Goal: Information Seeking & Learning: Learn about a topic

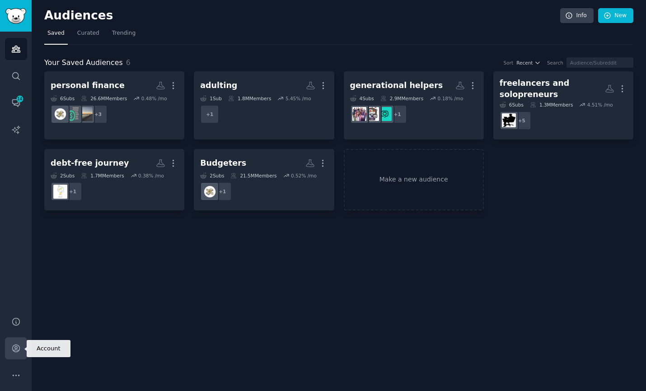
click at [16, 347] on icon "Sidebar" at bounding box center [15, 348] width 7 height 7
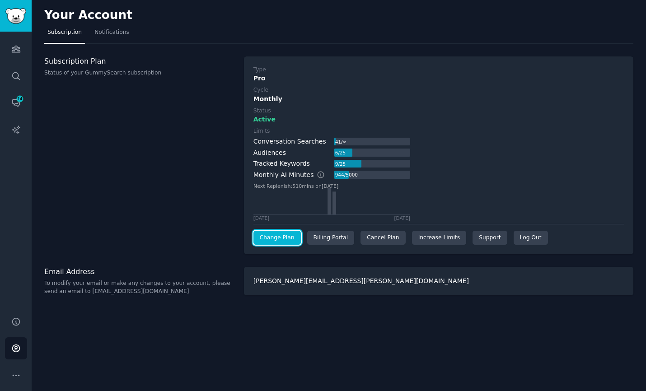
click at [280, 240] on link "Change Plan" at bounding box center [276, 238] width 47 height 14
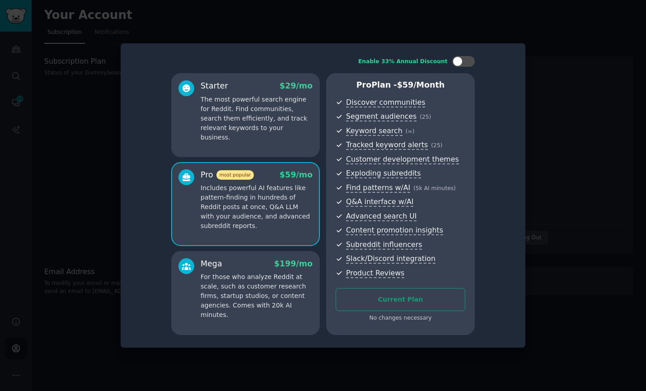
click at [96, 169] on div at bounding box center [323, 195] width 646 height 391
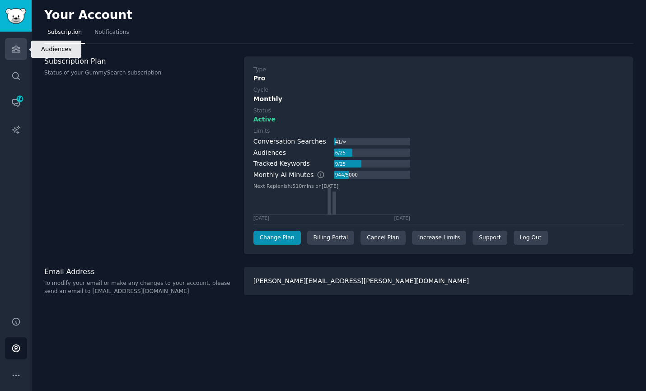
click at [19, 53] on icon "Sidebar" at bounding box center [15, 48] width 9 height 9
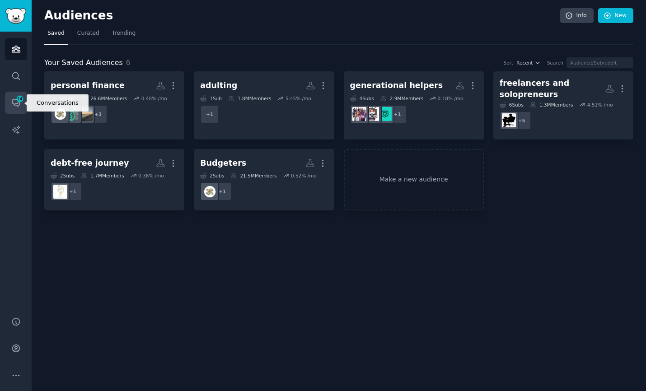
click at [16, 100] on span "14" at bounding box center [20, 99] width 8 height 6
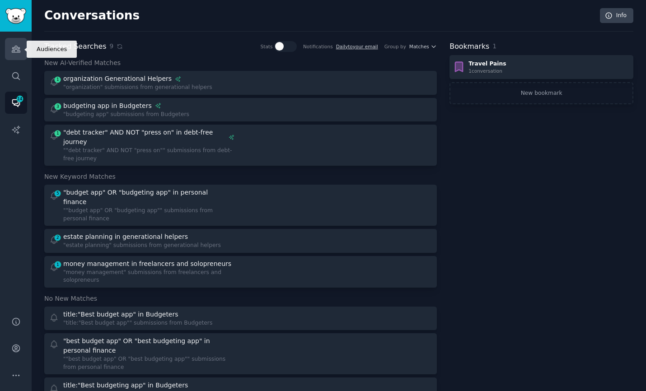
click at [16, 47] on icon "Sidebar" at bounding box center [15, 48] width 9 height 9
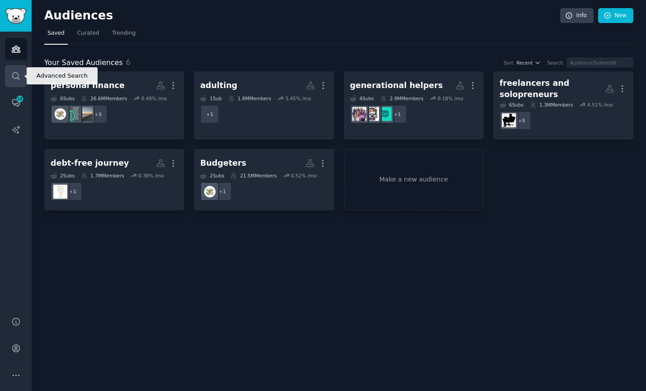
click at [17, 80] on icon "Sidebar" at bounding box center [15, 75] width 9 height 9
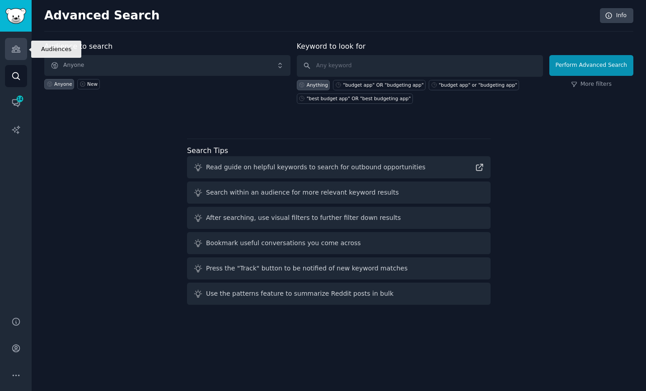
click at [17, 48] on icon "Sidebar" at bounding box center [15, 48] width 9 height 9
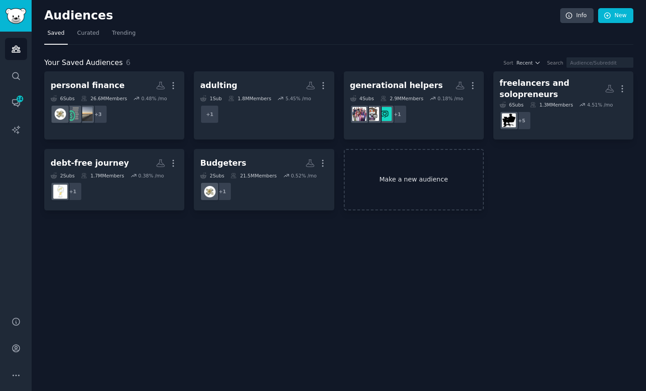
click at [411, 179] on link "Make a new audience" at bounding box center [414, 180] width 140 height 62
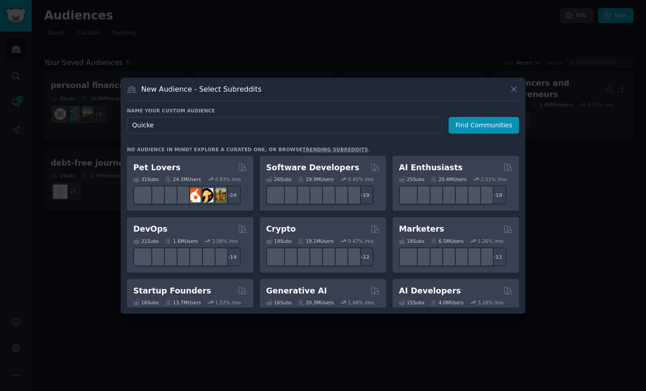
type input "Quicken"
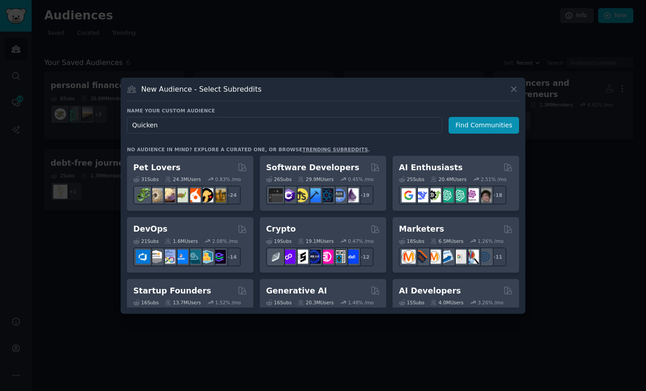
click button "Find Communities" at bounding box center [484, 125] width 70 height 17
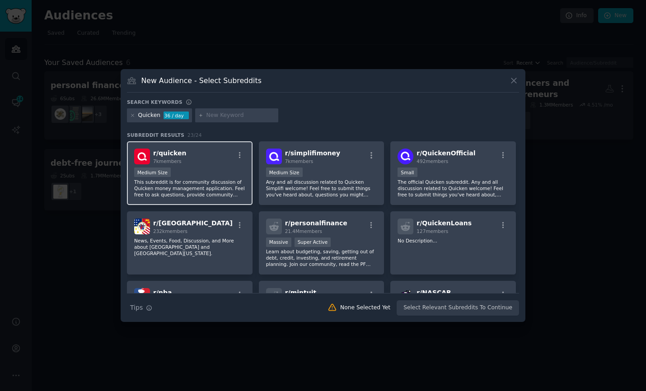
click at [219, 161] on div "r/ quicken 7k members" at bounding box center [189, 157] width 111 height 16
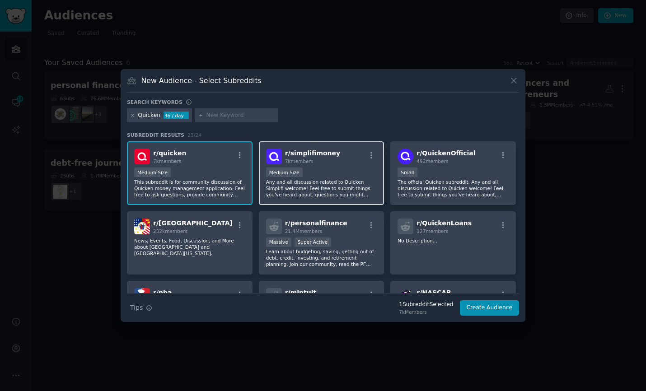
click at [328, 165] on div "r/ simplifimoney 7k members Medium Size Any and all discussion related to Quick…" at bounding box center [322, 173] width 126 height 64
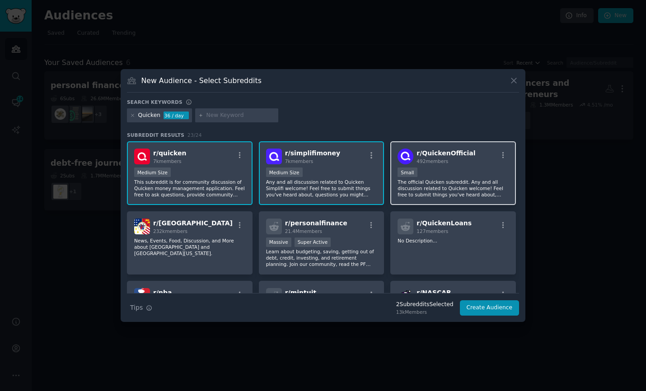
click at [439, 161] on span "492 members" at bounding box center [433, 161] width 32 height 5
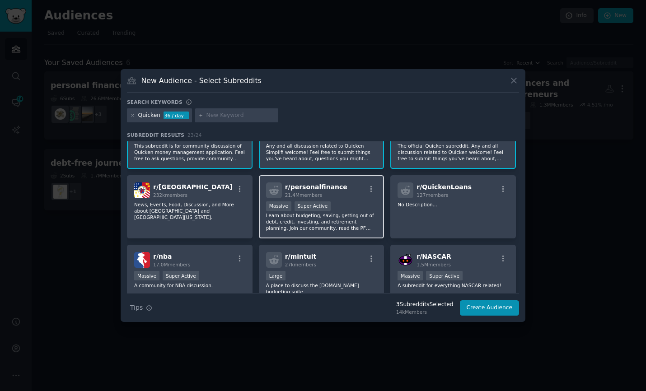
scroll to position [79, 0]
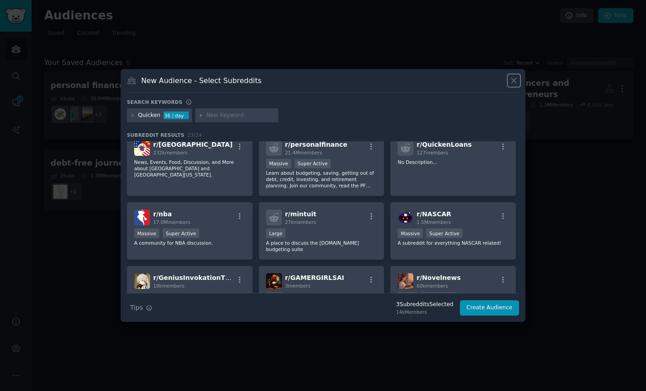
click at [513, 77] on icon at bounding box center [513, 80] width 9 height 9
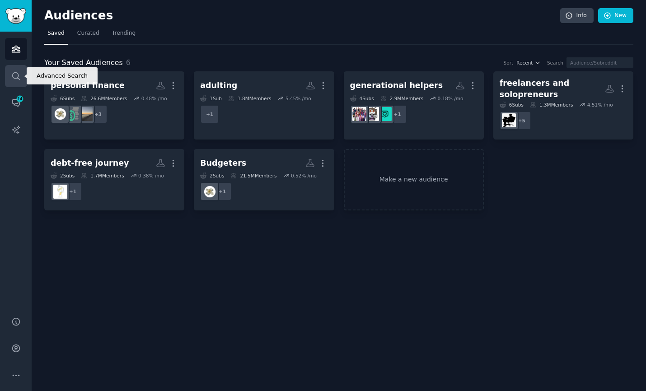
click at [19, 73] on icon "Sidebar" at bounding box center [15, 75] width 9 height 9
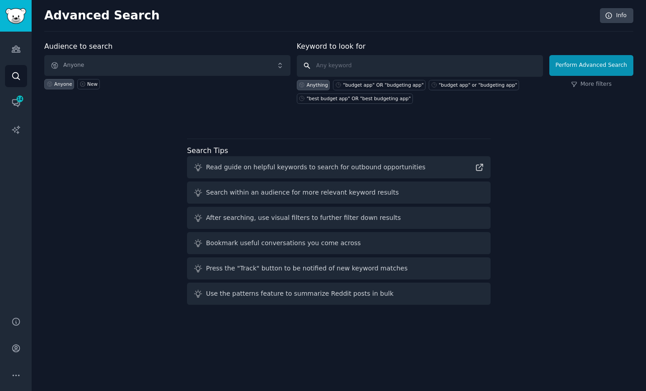
click at [319, 65] on input "text" at bounding box center [420, 66] width 246 height 22
type input "Quicken"
click button "Perform Advanced Search" at bounding box center [591, 65] width 84 height 21
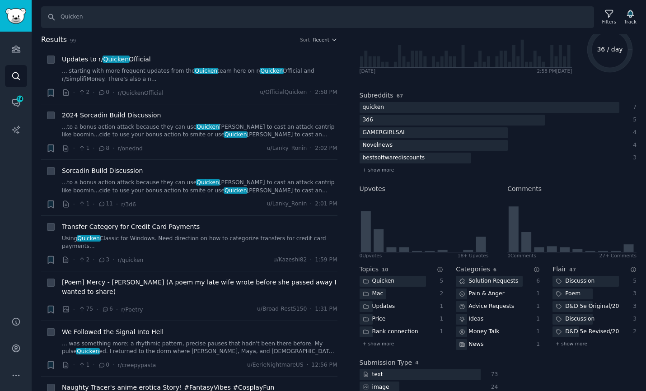
scroll to position [113, 0]
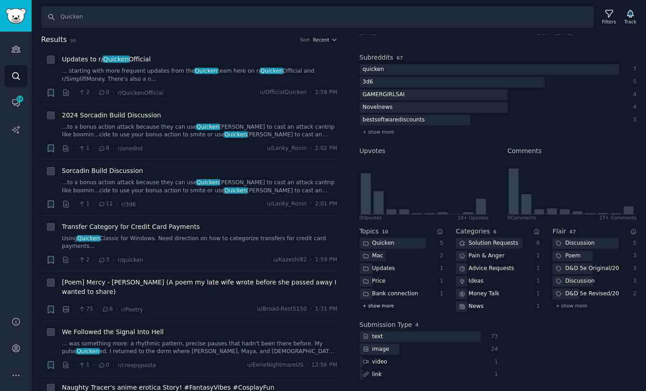
click at [375, 304] on span "+ show more" at bounding box center [379, 306] width 32 height 6
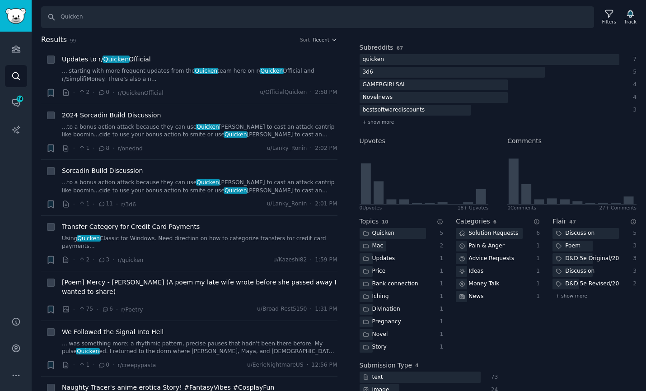
scroll to position [128, 0]
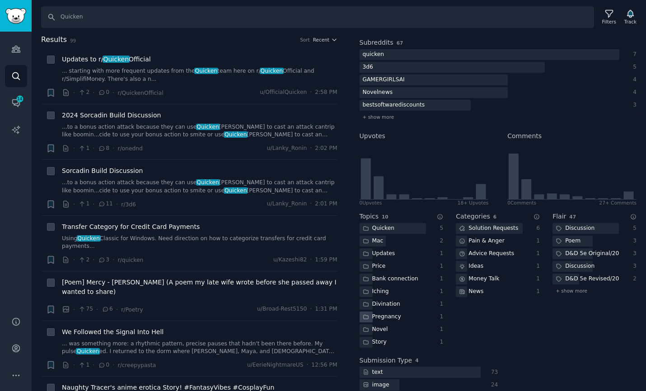
click at [410, 314] on div "Pregnancy" at bounding box center [393, 317] width 66 height 11
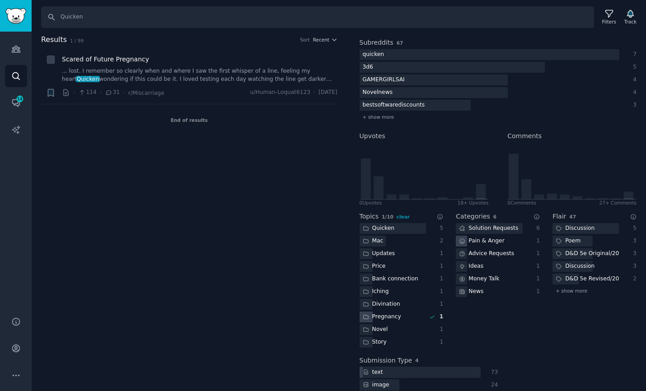
click at [410, 314] on div "Pregnancy" at bounding box center [393, 317] width 66 height 11
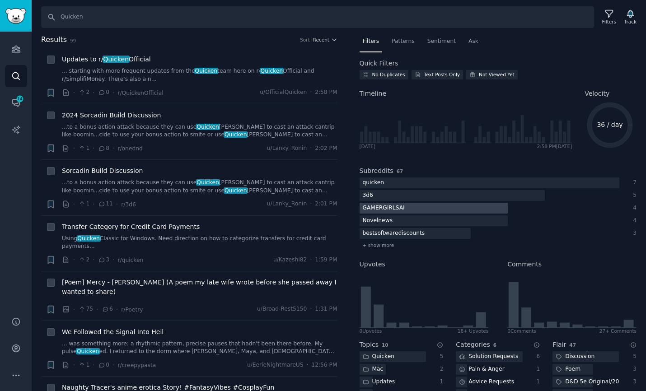
scroll to position [164, 0]
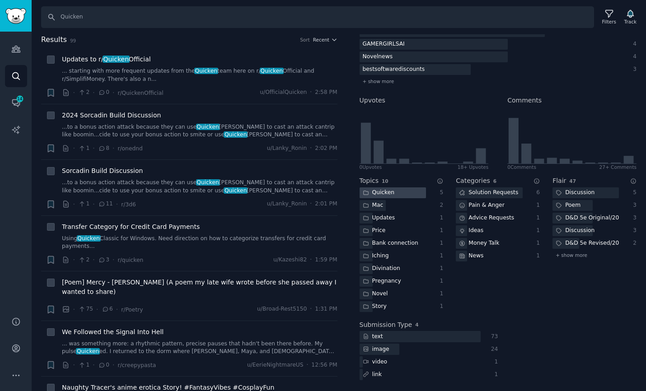
click at [376, 191] on div "Quicken" at bounding box center [379, 193] width 38 height 11
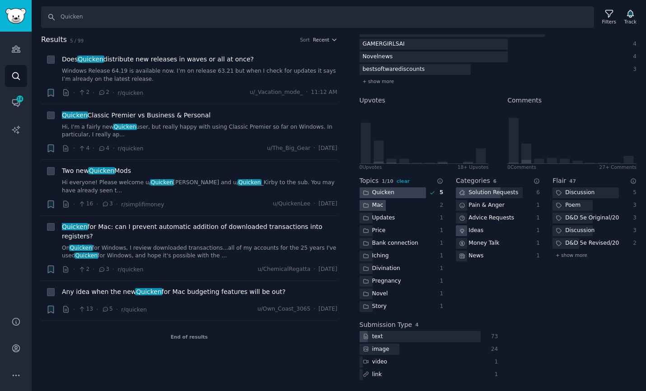
click at [380, 207] on div "Mac" at bounding box center [373, 205] width 27 height 11
click at [387, 217] on div "Updates" at bounding box center [379, 218] width 39 height 11
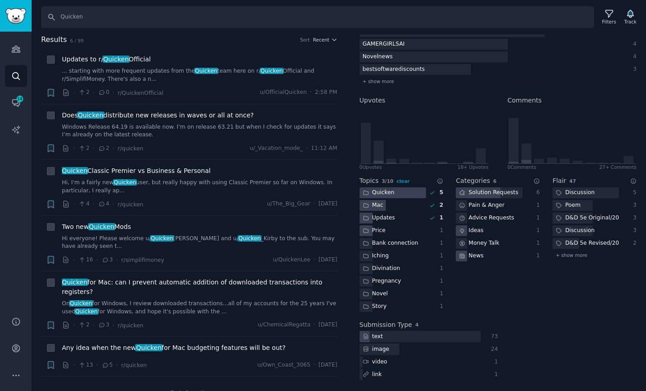
click at [385, 227] on div "Price" at bounding box center [374, 230] width 29 height 11
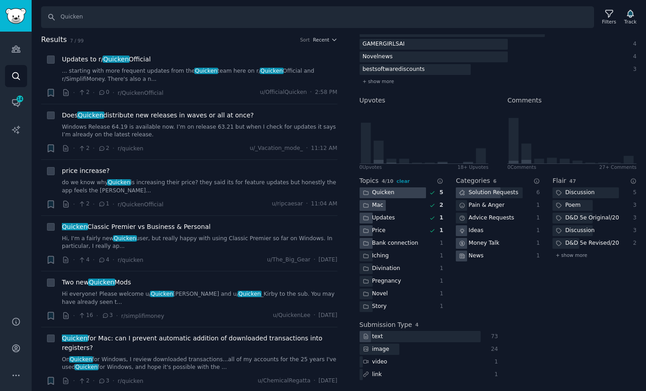
click at [386, 241] on div "Bank connection" at bounding box center [391, 243] width 62 height 11
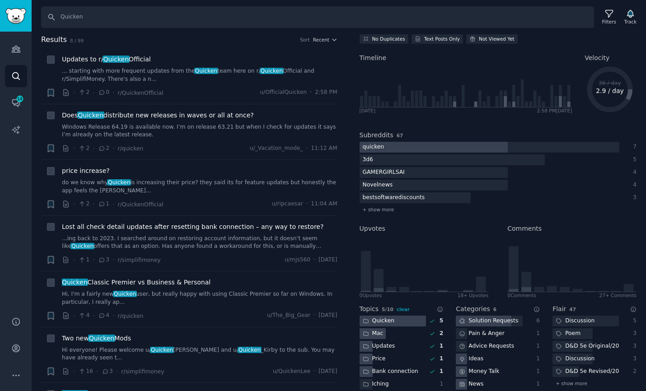
scroll to position [0, 0]
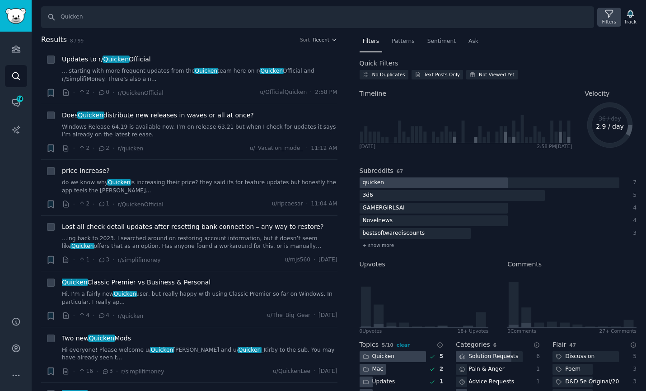
click at [612, 14] on icon at bounding box center [609, 13] width 9 height 9
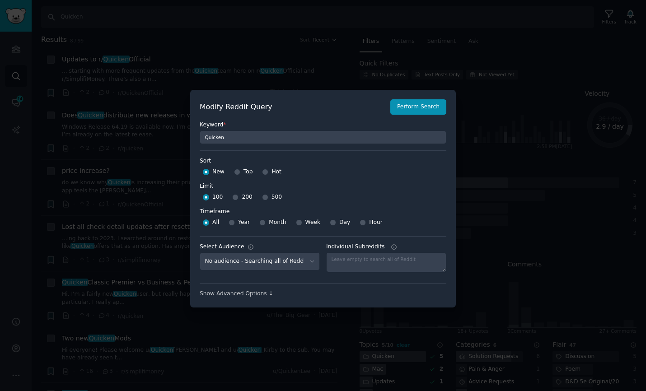
scroll to position [6, 0]
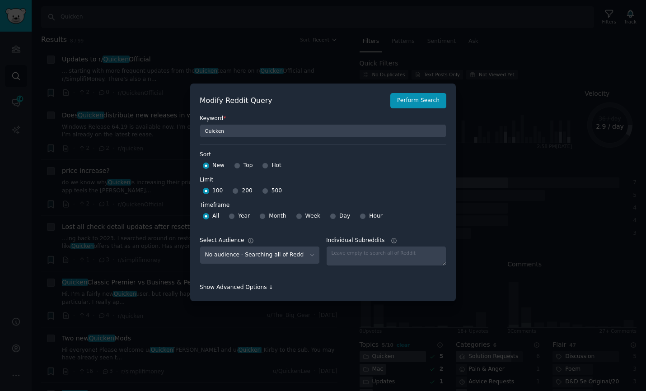
click at [241, 286] on div "Show Advanced Options ↓" at bounding box center [323, 288] width 247 height 8
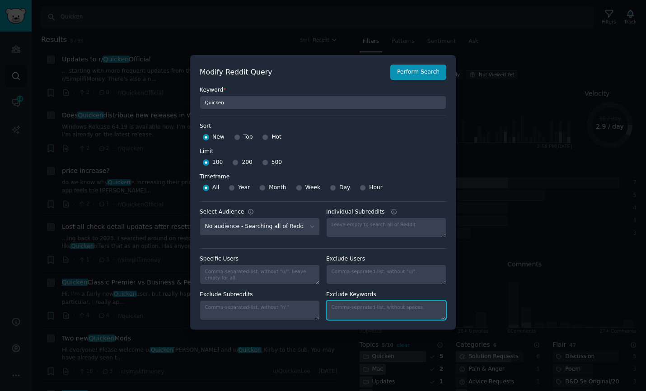
click at [366, 310] on textarea "Individual Subreddits" at bounding box center [386, 310] width 120 height 20
type textarea "pregnancy, pregnant, d&d, gamer, gaming, dragons, poem, [DEMOGRAPHIC_DATA], lor…"
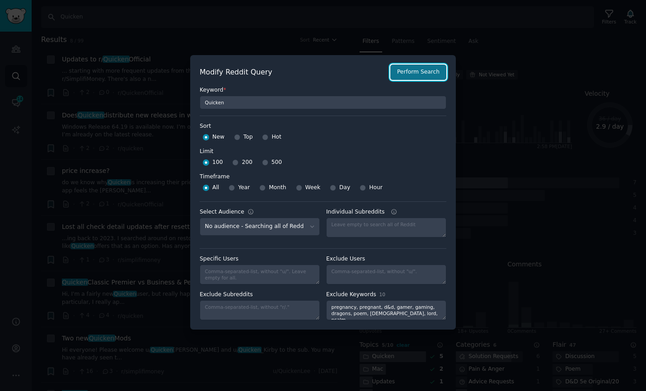
click at [417, 75] on button "Perform Search" at bounding box center [418, 72] width 56 height 15
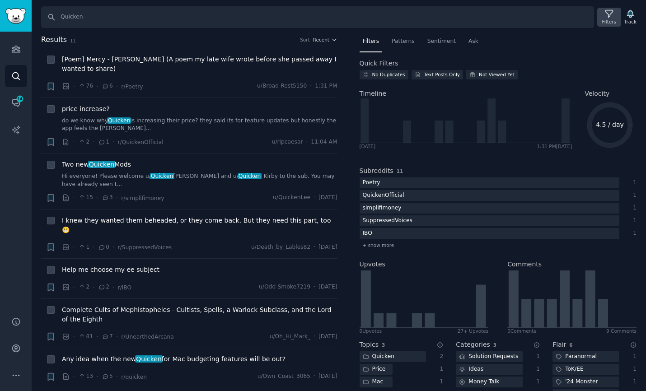
click at [614, 17] on div "Filters" at bounding box center [608, 17] width 23 height 19
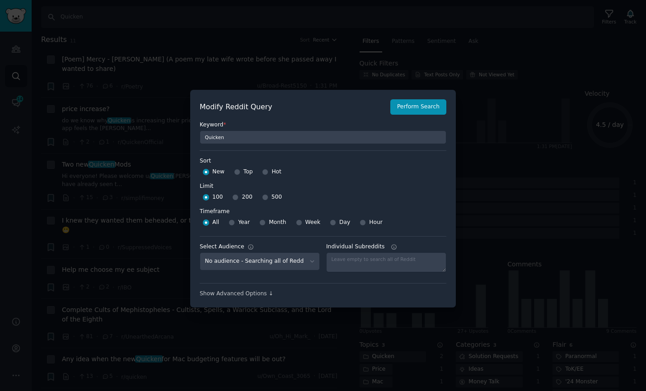
scroll to position [6, 0]
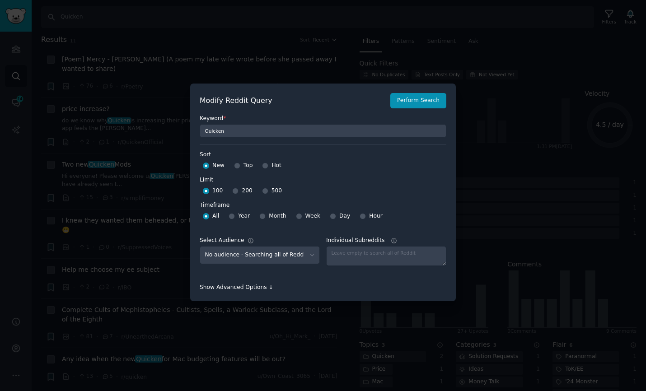
click at [255, 289] on div "Show Advanced Options ↓" at bounding box center [323, 288] width 247 height 8
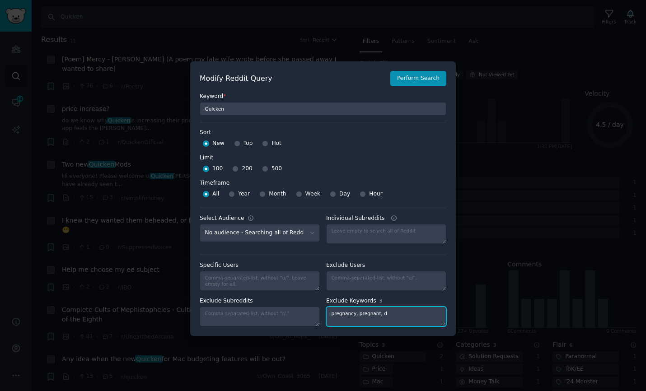
click at [362, 319] on textarea "pregnancy, pregnant, d" at bounding box center [386, 317] width 120 height 20
click at [403, 314] on textarea "pregnancy, pregnant, d" at bounding box center [386, 317] width 120 height 20
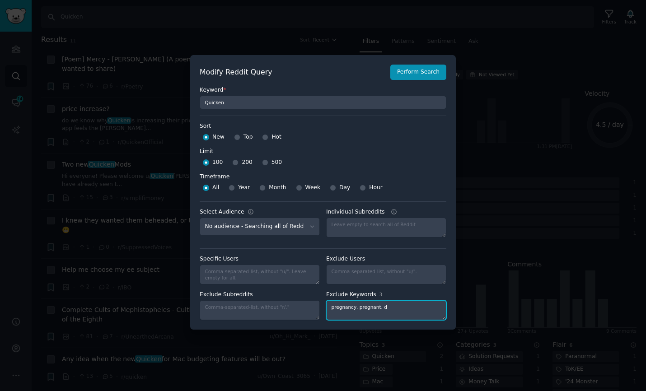
click at [351, 309] on textarea "pregnancy, pregnant, d" at bounding box center [386, 310] width 120 height 20
click at [398, 310] on textarea "pregnancy, pregnant, d" at bounding box center [386, 310] width 120 height 20
type textarea "pregnancy, pregnant, spells, dragons, poem, lord, prayer, psalm, gaming, parano…"
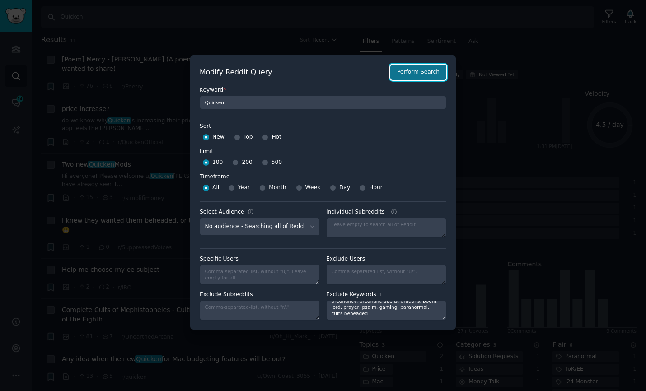
click at [426, 72] on button "Perform Search" at bounding box center [418, 72] width 56 height 15
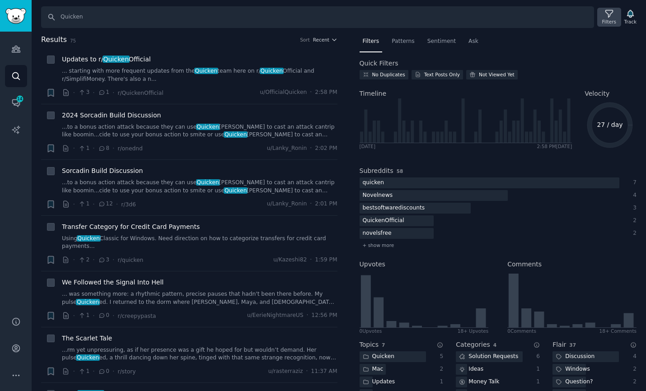
click at [609, 19] on div "Filters" at bounding box center [609, 22] width 14 height 6
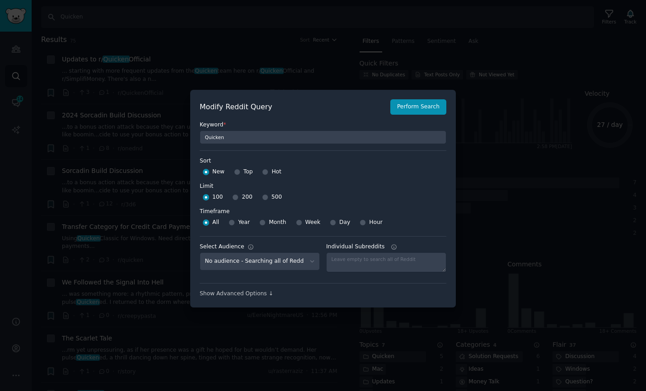
scroll to position [6, 0]
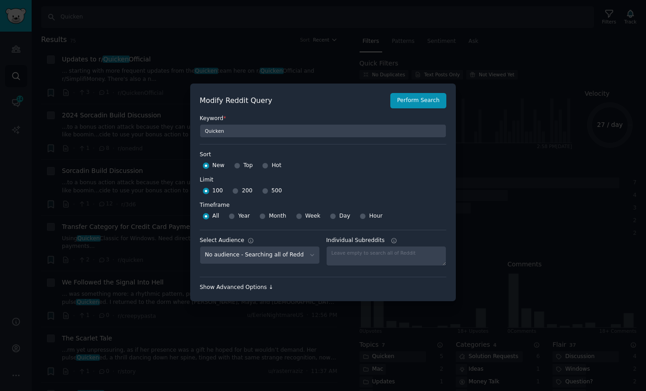
click at [258, 286] on div "Show Advanced Options ↓" at bounding box center [323, 288] width 247 height 8
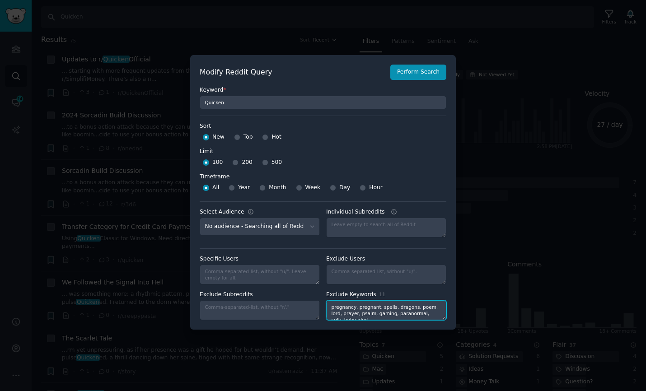
click at [359, 319] on textarea "pregnancy, pregnant, spells, dragons, poem, lord, prayer, psalm, gaming, parano…" at bounding box center [386, 310] width 120 height 20
drag, startPoint x: 398, startPoint y: 316, endPoint x: 323, endPoint y: 296, distance: 77.5
click at [323, 296] on div "Exclude Subreddits Exclude Keywords 14 pregnancy, pregnant, spells, dragons, po…" at bounding box center [323, 305] width 247 height 29
click at [413, 319] on textarea "pregnancy, pregnant, spells, dragons, poem, lord, prayer, psalm, gaming, parano…" at bounding box center [386, 310] width 120 height 20
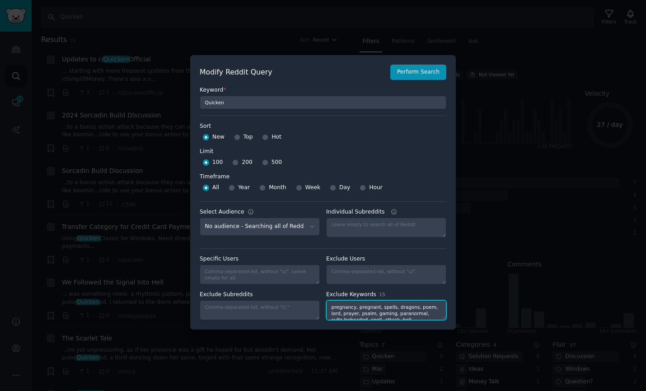
scroll to position [3, 0]
click at [401, 314] on textarea "pregnancy, pregnant, spells, dragons, poem, lord, prayer, psalm, gaming, parano…" at bounding box center [386, 310] width 120 height 20
click at [435, 131] on div "New Top Hot" at bounding box center [323, 137] width 247 height 14
click at [437, 316] on textarea "pregnancy, pregnant, spells, dragons, poem, lord, prayer, psalm, gaming, parano…" at bounding box center [386, 310] width 120 height 20
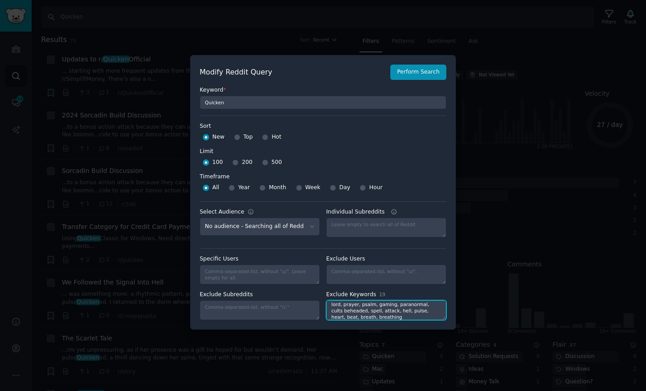
type textarea "pregnancy, pregnant, spells, dragons, poem, lord, prayer, psalm, gaming, parano…"
click at [413, 150] on label "Limit" at bounding box center [323, 152] width 247 height 8
click at [420, 70] on button "Perform Search" at bounding box center [418, 72] width 56 height 15
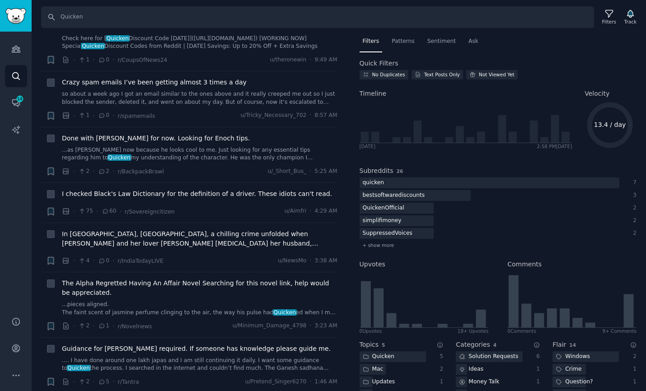
scroll to position [324, 0]
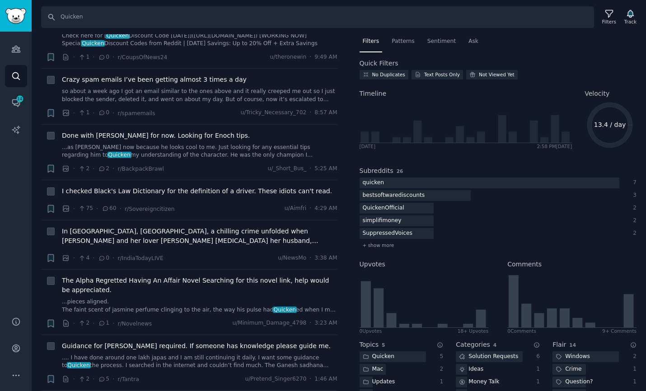
click at [373, 41] on span "Filters" at bounding box center [371, 42] width 17 height 8
click at [610, 14] on icon at bounding box center [608, 13] width 7 height 7
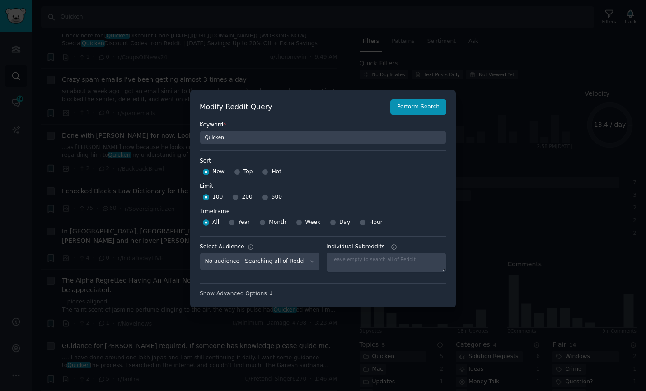
scroll to position [6, 0]
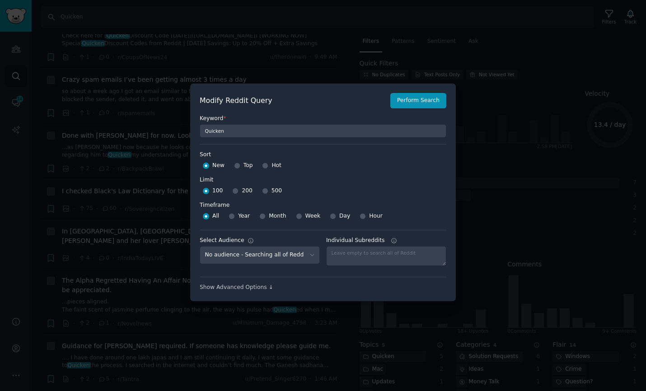
click at [366, 176] on label "Limit" at bounding box center [323, 180] width 247 height 8
click at [237, 287] on div "Show Advanced Options ↓" at bounding box center [323, 288] width 247 height 8
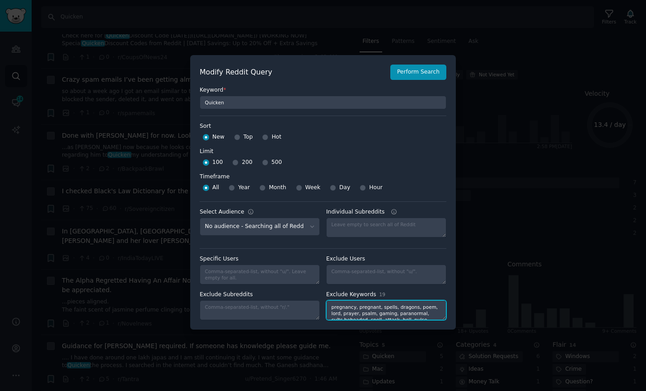
click at [346, 314] on textarea "pregnancy, pregnant, spells, dragons, poem, lord, prayer, psalm, gaming, parano…" at bounding box center [386, 310] width 120 height 20
paste textarea "pregnancy, pregnant, spells, dragons, poem, lord, prayer, psalm, gaming, parano…"
drag, startPoint x: 433, startPoint y: 318, endPoint x: 399, endPoint y: 314, distance: 34.1
click at [399, 314] on textarea "pregnancy, pregnant, spells, dragons, poem, lord, prayer, psalm, gaming, parano…" at bounding box center [386, 310] width 120 height 20
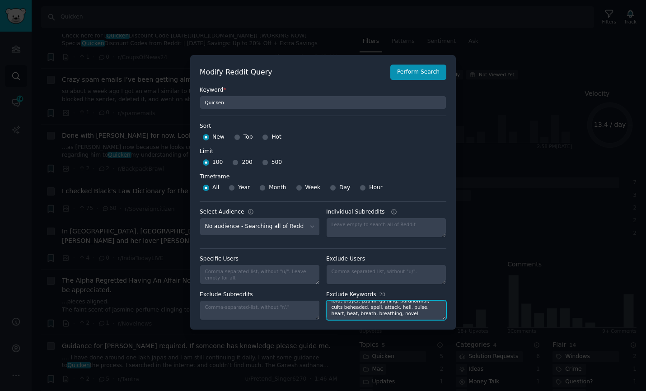
type textarea "pregnancy, pregnant, spells, dragons, poem, lord, prayer, psalm, gaming, parano…"
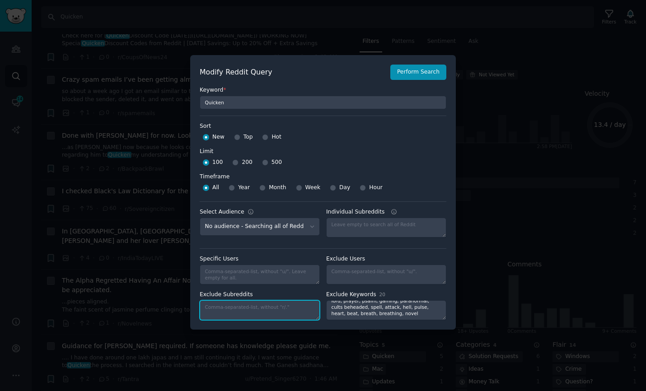
click at [266, 310] on textarea "Exclude Subreddits" at bounding box center [260, 310] width 120 height 20
type textarea "r/IndiaTodayLIVE, r/Novelnews, r/[PERSON_NAME], r/sovereigncitizen, r/backpackb…"
click at [264, 161] on input "500" at bounding box center [265, 162] width 6 height 6
radio input "true"
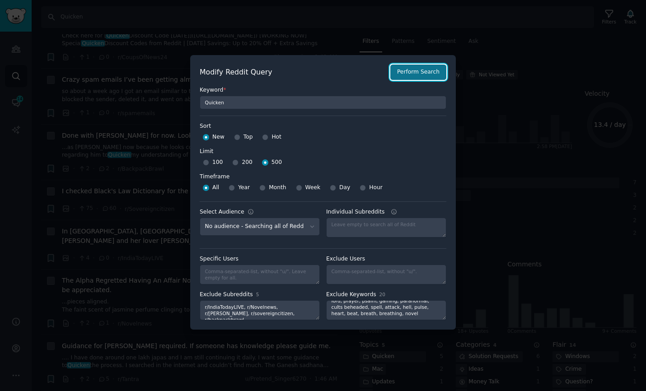
click at [417, 73] on button "Perform Search" at bounding box center [418, 72] width 56 height 15
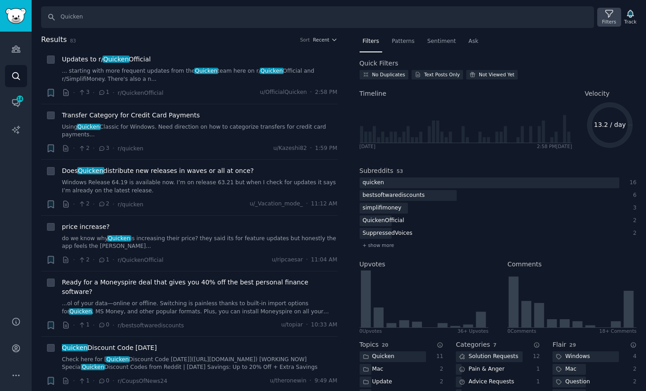
click at [610, 17] on icon at bounding box center [609, 13] width 9 height 9
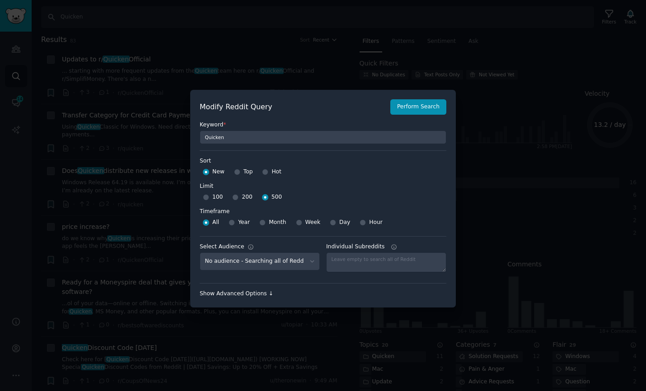
click at [253, 294] on div "Show Advanced Options ↓" at bounding box center [323, 294] width 247 height 8
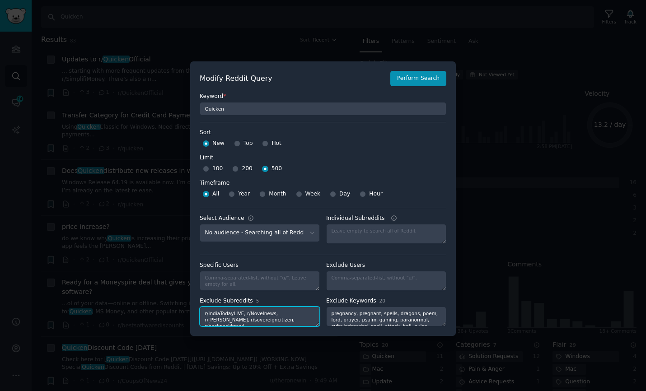
click at [295, 321] on textarea "r/IndiaTodayLIVE, r/Novelnews, r/[PERSON_NAME], r/sovereigncitizen, r/backpackb…" at bounding box center [260, 317] width 120 height 20
type textarea "r/IndiaTodayLIVE, r/Novelnews, r/[PERSON_NAME], r/sovereigncitizen, r/backpackb…"
click at [430, 79] on button "Perform Search" at bounding box center [418, 78] width 56 height 15
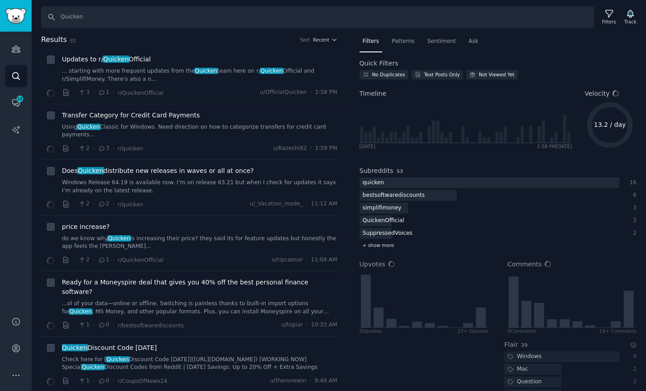
click at [383, 247] on span "+ show more" at bounding box center [379, 245] width 32 height 6
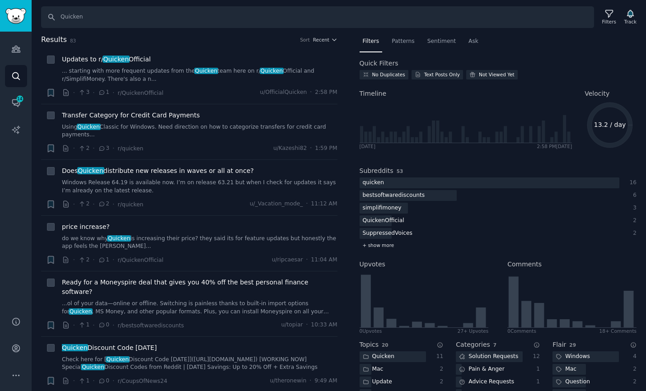
click at [383, 247] on span "+ show more" at bounding box center [379, 245] width 32 height 6
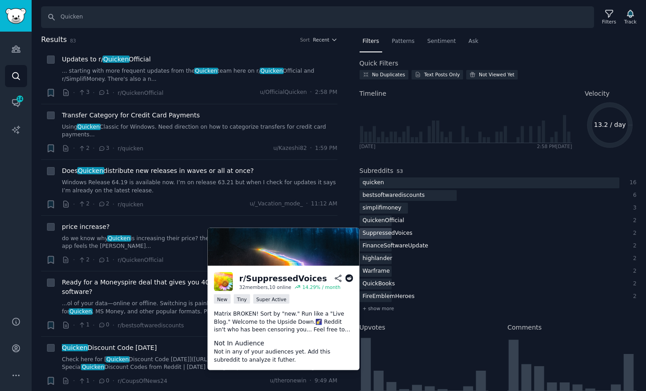
click at [368, 235] on div "SuppressedVoices" at bounding box center [388, 233] width 56 height 11
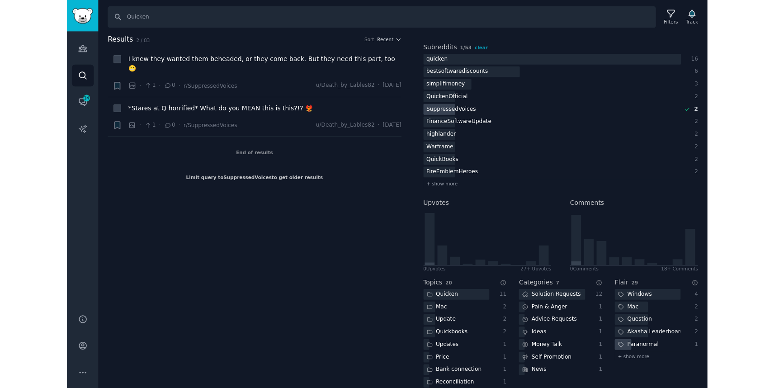
scroll to position [227, 0]
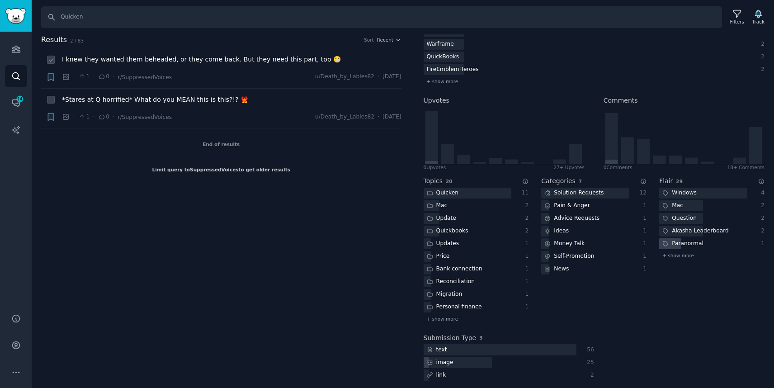
click at [51, 62] on icon at bounding box center [51, 60] width 6 height 6
checkbox input "true"
click at [53, 103] on icon at bounding box center [51, 100] width 6 height 6
checkbox input "true"
click at [52, 62] on icon at bounding box center [51, 60] width 6 height 6
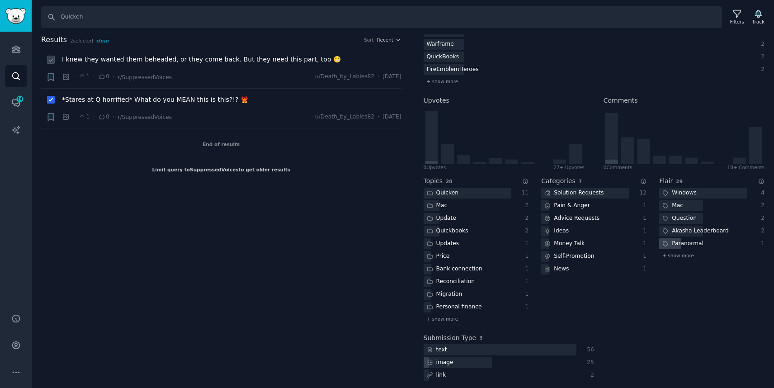
checkbox input "false"
click at [49, 101] on icon at bounding box center [51, 100] width 4 height 3
checkbox input "false"
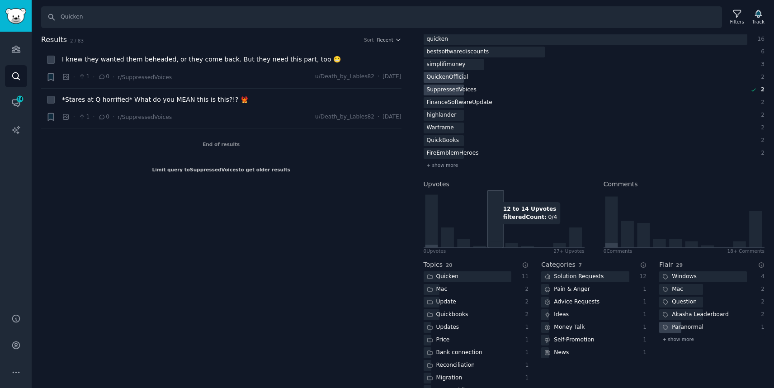
scroll to position [0, 0]
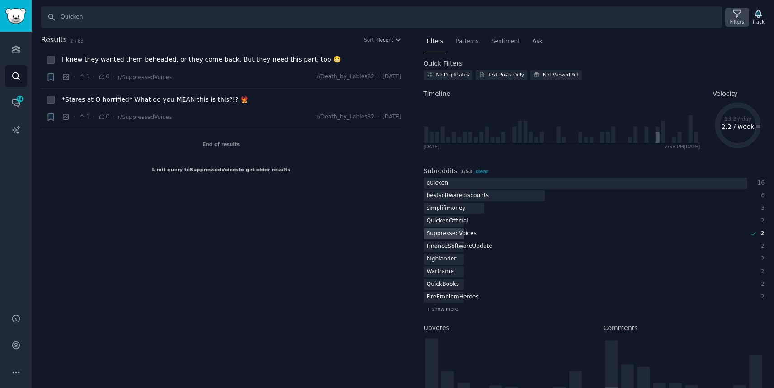
click at [646, 19] on div "Filters" at bounding box center [737, 22] width 14 height 6
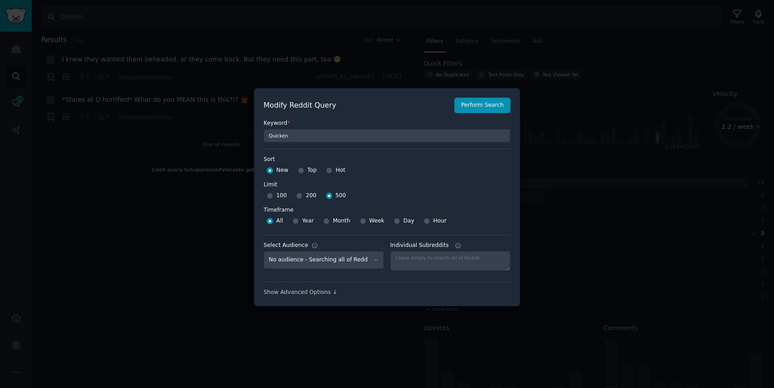
scroll to position [6, 0]
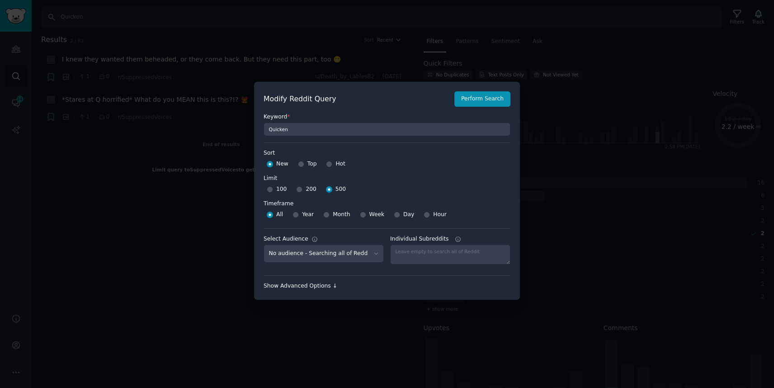
click at [324, 285] on div "Show Advanced Options ↓" at bounding box center [386, 286] width 247 height 8
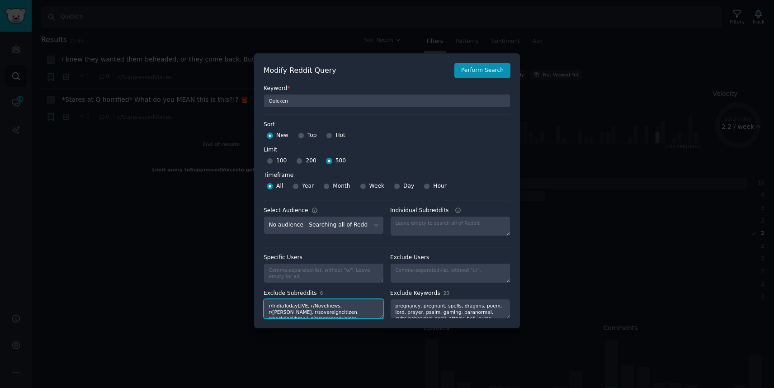
click at [319, 311] on textarea "r/IndiaTodayLIVE, r/Novelnews, r/[PERSON_NAME], r/sovereigncitizen, r/backpackb…" at bounding box center [323, 309] width 120 height 20
drag, startPoint x: 317, startPoint y: 314, endPoint x: 272, endPoint y: 314, distance: 45.2
click at [272, 314] on textarea "r/IndiaTodayLIVE, r/Novelnews, r/[PERSON_NAME], r/sovereigncitizen, r/backpackb…" at bounding box center [323, 309] width 120 height 20
type textarea "r/IndiaTodayLIVE, r/Novelnews, r/[PERSON_NAME], r/sovereigncitizen, r/backpackb…"
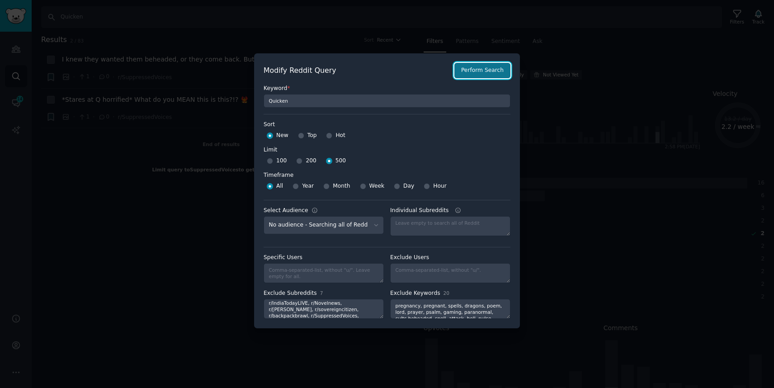
click at [489, 69] on button "Perform Search" at bounding box center [482, 70] width 56 height 15
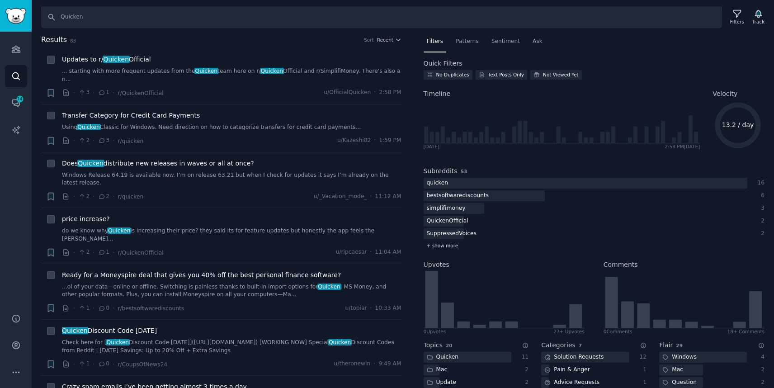
click at [445, 244] on span "+ show more" at bounding box center [443, 245] width 32 height 6
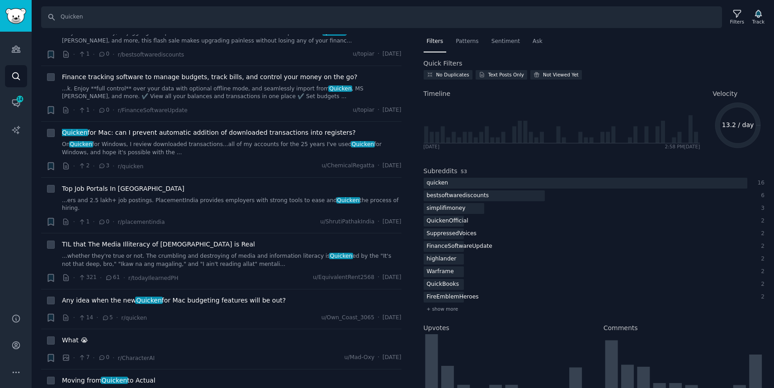
scroll to position [947, 0]
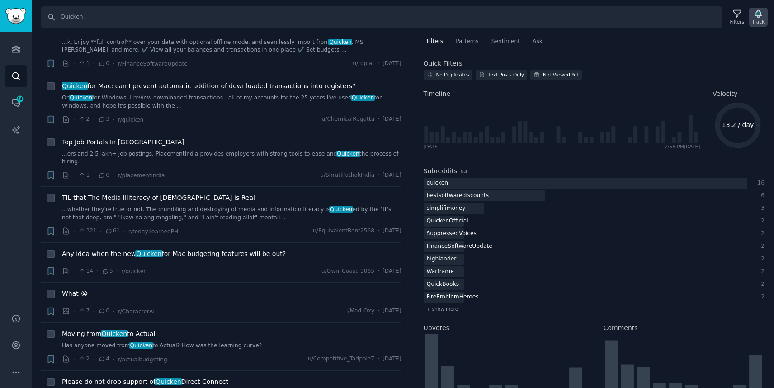
click at [646, 16] on icon "button" at bounding box center [757, 13] width 9 height 9
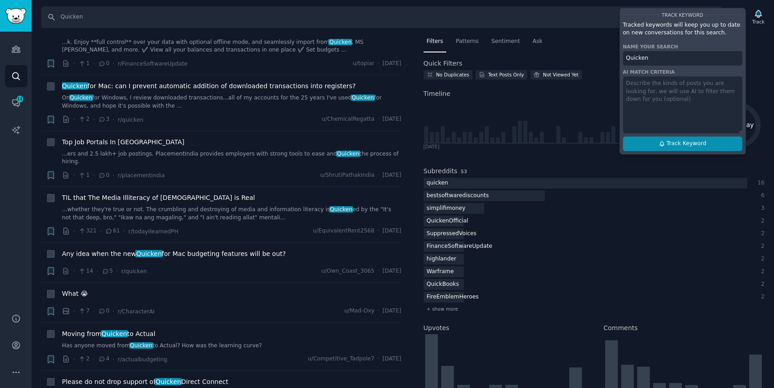
click at [646, 143] on span "Track Keyword" at bounding box center [686, 144] width 40 height 8
type input "Quicken"
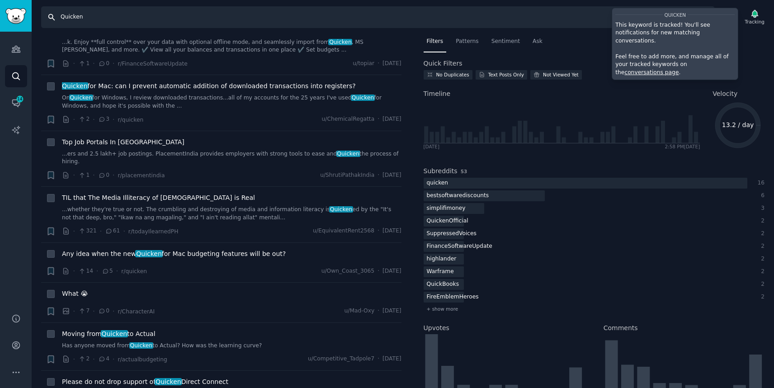
click at [560, 20] on input "Quicken" at bounding box center [377, 17] width 673 height 22
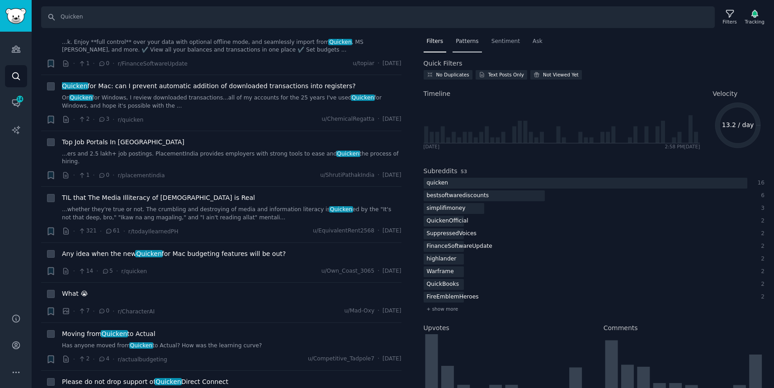
click at [472, 40] on span "Patterns" at bounding box center [466, 42] width 23 height 8
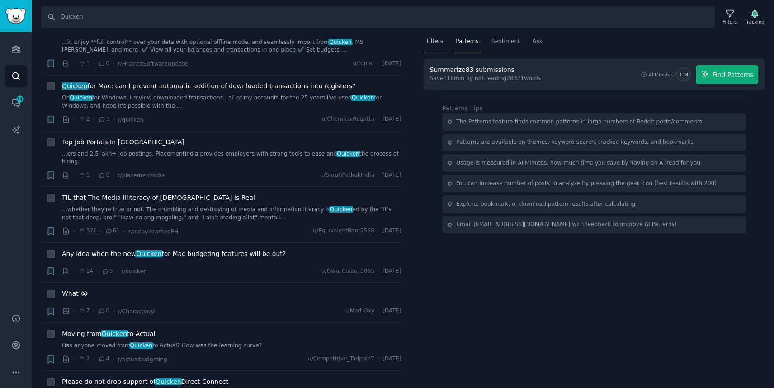
click at [437, 43] on span "Filters" at bounding box center [435, 42] width 17 height 8
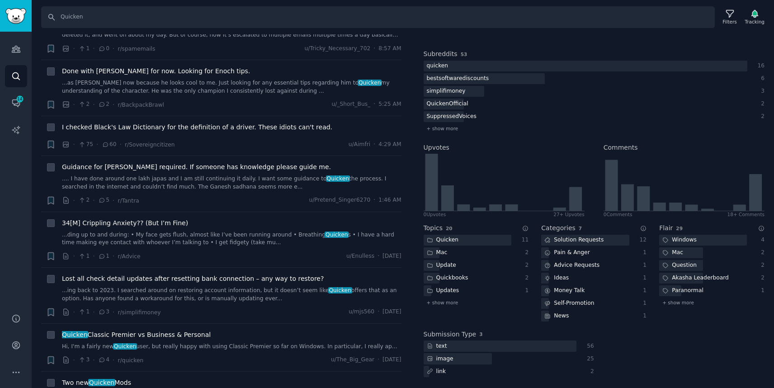
scroll to position [366, 0]
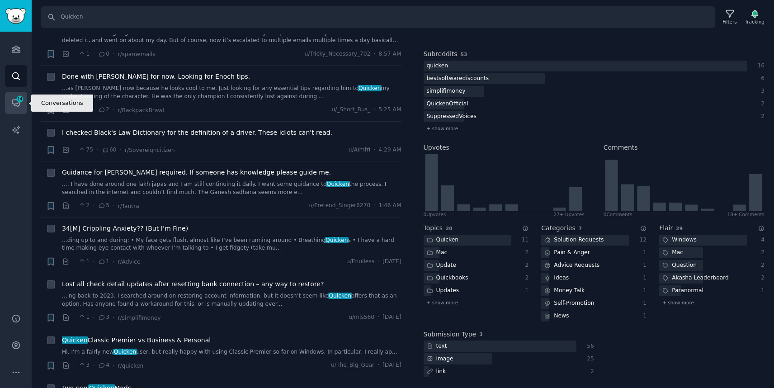
click at [19, 98] on span "14" at bounding box center [20, 99] width 8 height 6
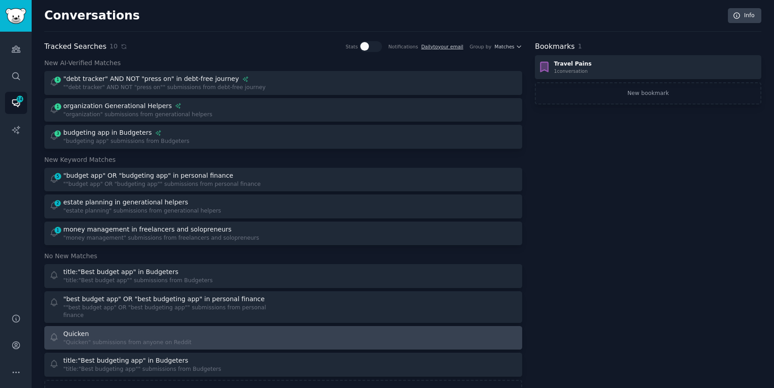
click at [150, 329] on div "Quicken" at bounding box center [127, 333] width 128 height 9
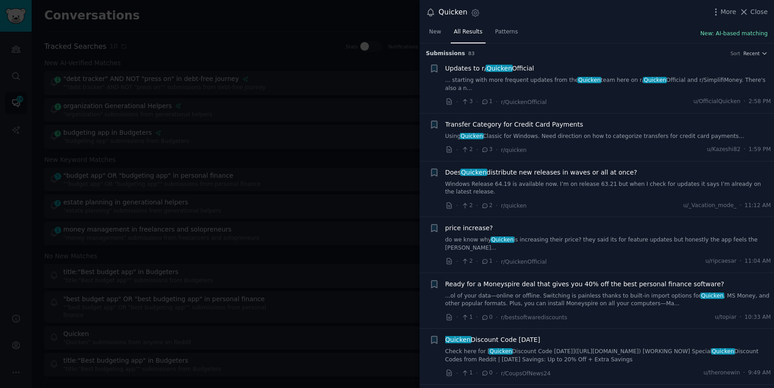
click at [646, 35] on button "New: AI-based matching" at bounding box center [733, 34] width 67 height 8
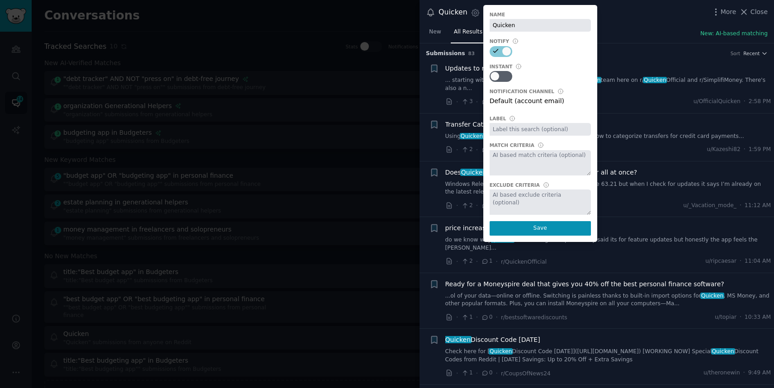
click at [533, 204] on textarea at bounding box center [539, 201] width 101 height 25
click at [514, 199] on textarea at bounding box center [539, 201] width 101 height 25
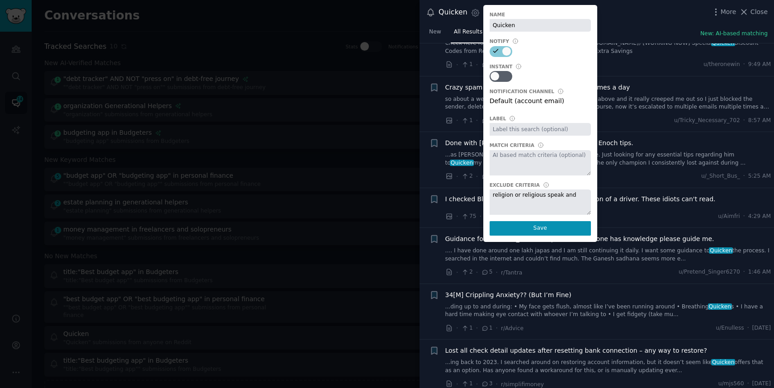
scroll to position [378, 0]
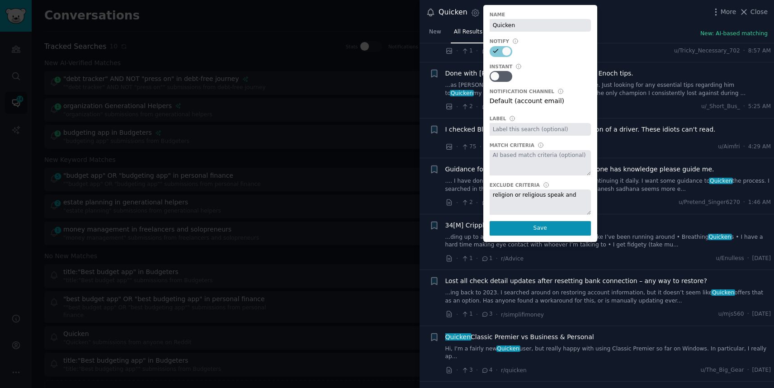
drag, startPoint x: 571, startPoint y: 195, endPoint x: 556, endPoint y: 197, distance: 14.6
click at [556, 197] on textarea "religion or religious speak and" at bounding box center [539, 201] width 101 height 25
type textarea "religion or religious speak, fantasy gaming and character builds, and anything …"
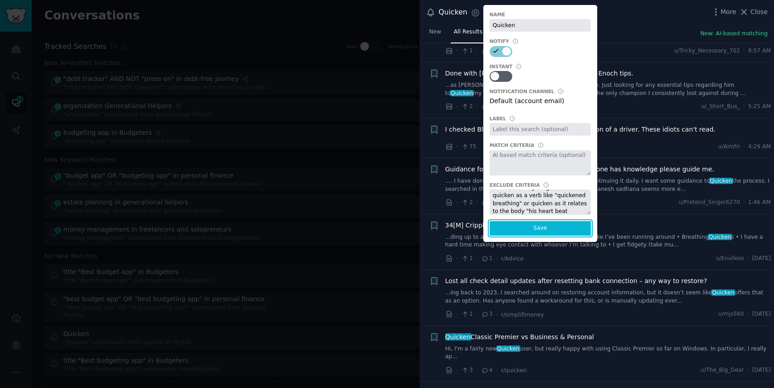
click at [530, 229] on button "Save" at bounding box center [539, 228] width 101 height 14
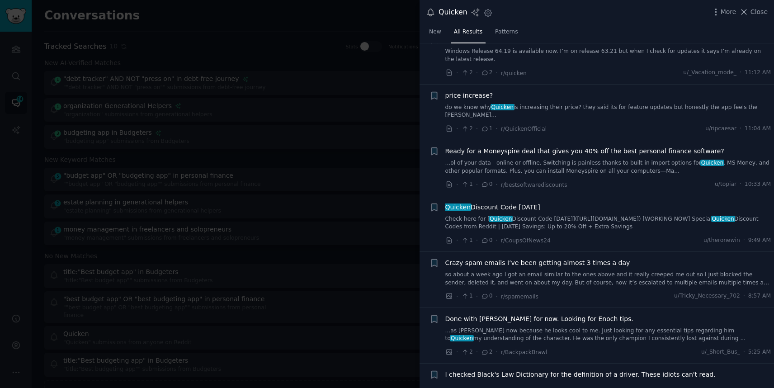
scroll to position [0, 0]
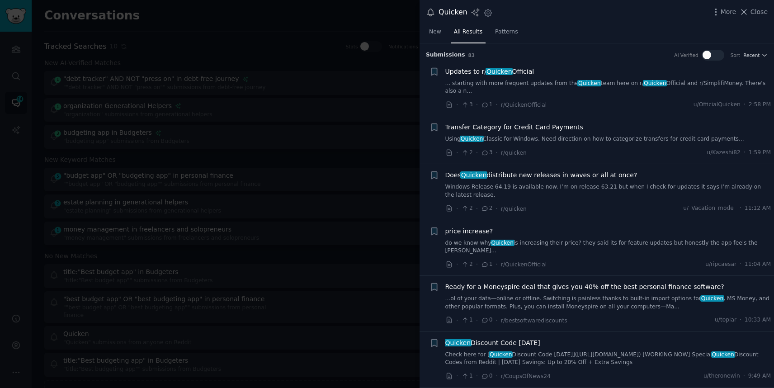
click at [646, 54] on div at bounding box center [716, 55] width 5 height 9
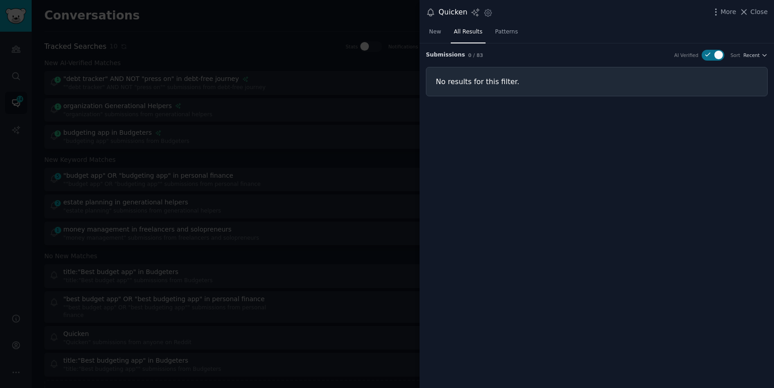
click at [646, 53] on div at bounding box center [718, 55] width 9 height 9
checkbox input "false"
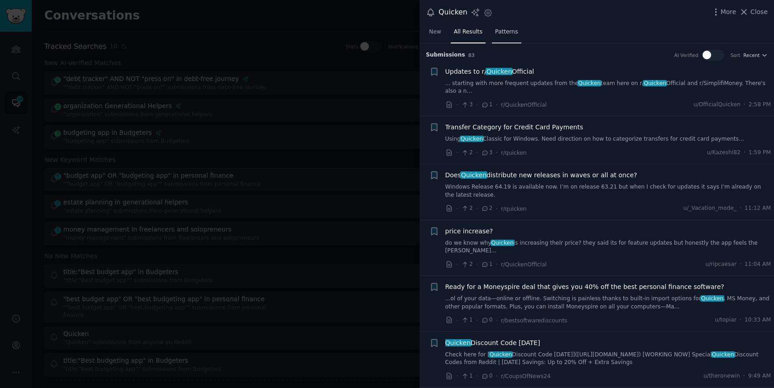
click at [504, 31] on span "Patterns" at bounding box center [506, 32] width 23 height 8
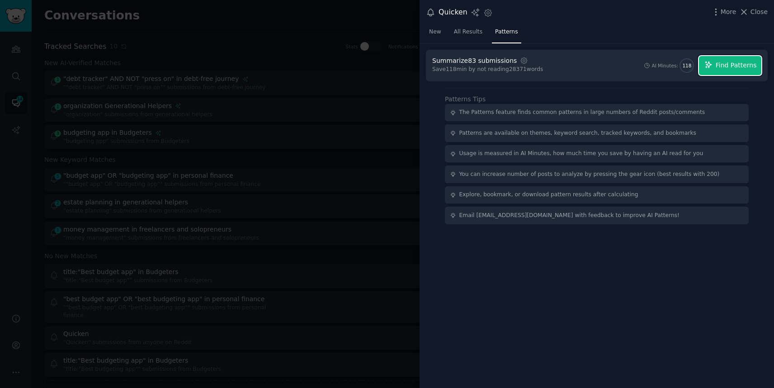
click at [646, 63] on span "Find Patterns" at bounding box center [735, 65] width 41 height 9
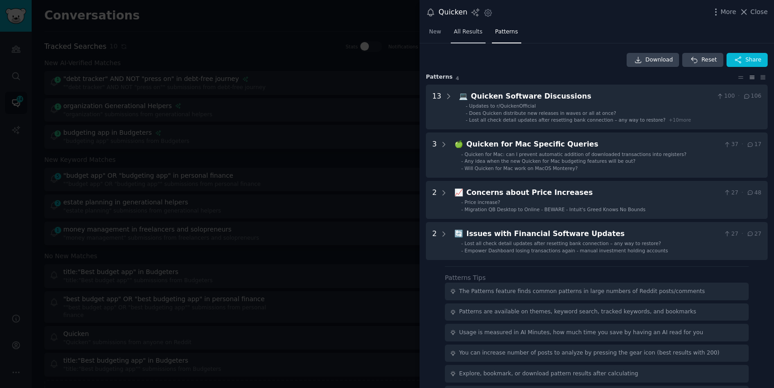
click at [469, 31] on span "All Results" at bounding box center [468, 32] width 28 height 8
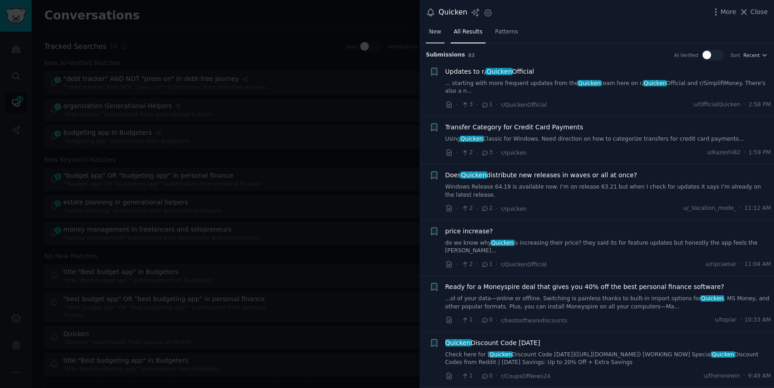
click at [437, 30] on span "New" at bounding box center [435, 32] width 12 height 8
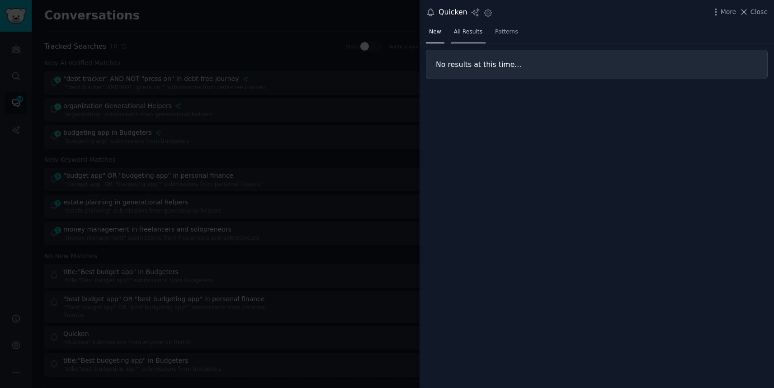
click at [463, 30] on span "All Results" at bounding box center [468, 32] width 28 height 8
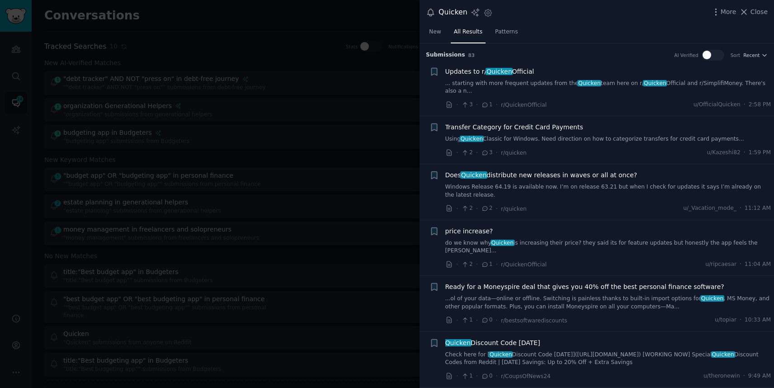
click at [472, 11] on icon at bounding box center [474, 12] width 9 height 9
click at [488, 14] on icon "button" at bounding box center [487, 12] width 9 height 9
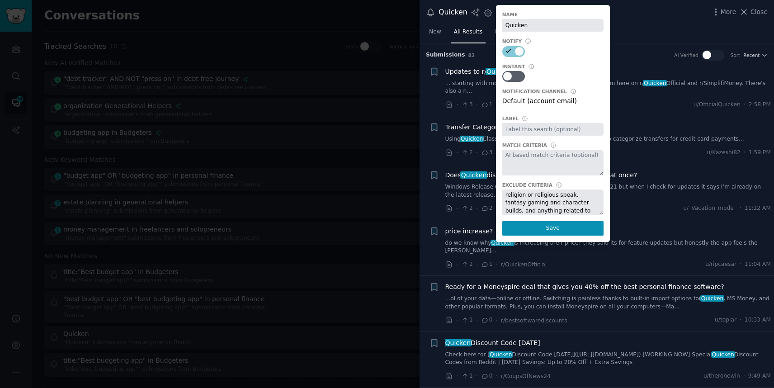
click at [550, 195] on textarea "religion or religious speak, fantasy gaming and character builds, and anything …" at bounding box center [552, 201] width 101 height 25
click at [567, 232] on button "Save" at bounding box center [552, 228] width 101 height 14
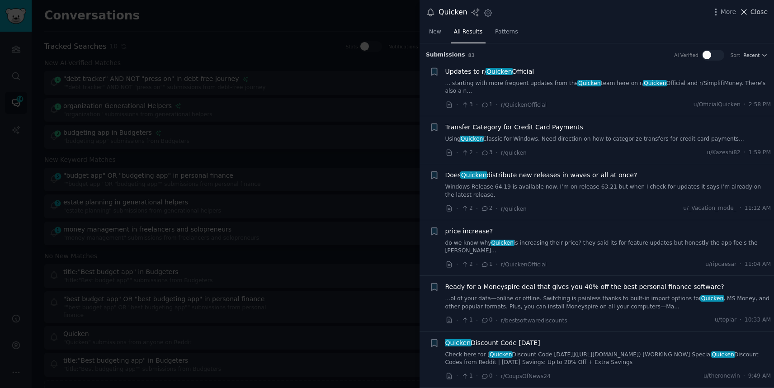
click at [646, 15] on span "Close" at bounding box center [758, 11] width 17 height 9
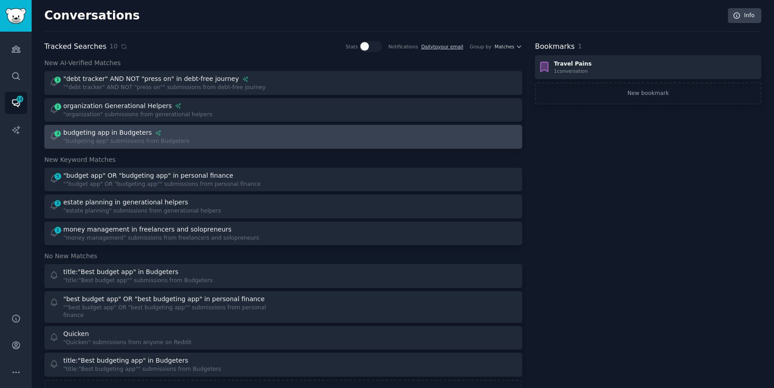
click at [89, 131] on div "budgeting app in Budgeters" at bounding box center [107, 132] width 89 height 9
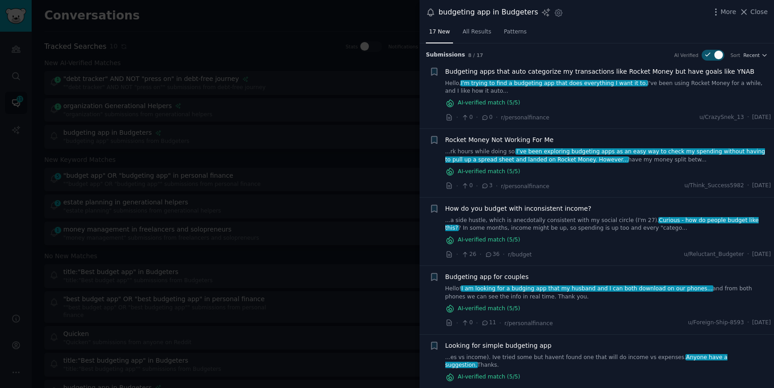
click at [582, 100] on div "AI-verified match ( 5 /5)" at bounding box center [608, 102] width 326 height 9
click at [488, 119] on icon at bounding box center [485, 117] width 8 height 6
click at [493, 70] on span "Budgeting apps that auto categorize my transactions like Rocket Money but have …" at bounding box center [599, 71] width 309 height 9
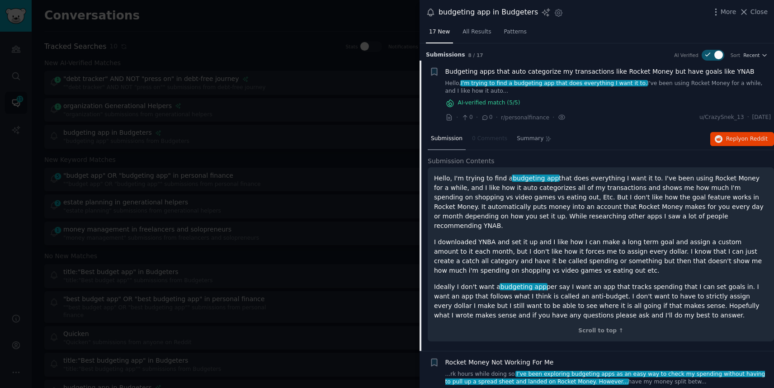
scroll to position [17, 0]
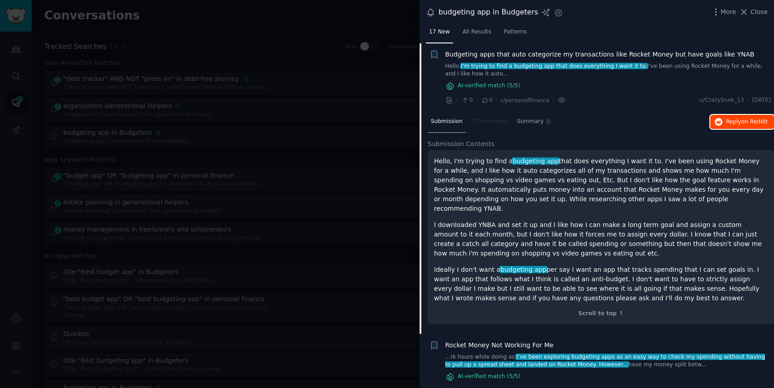
click at [646, 121] on span "on Reddit" at bounding box center [754, 121] width 26 height 6
click at [646, 15] on span "Close" at bounding box center [758, 11] width 17 height 9
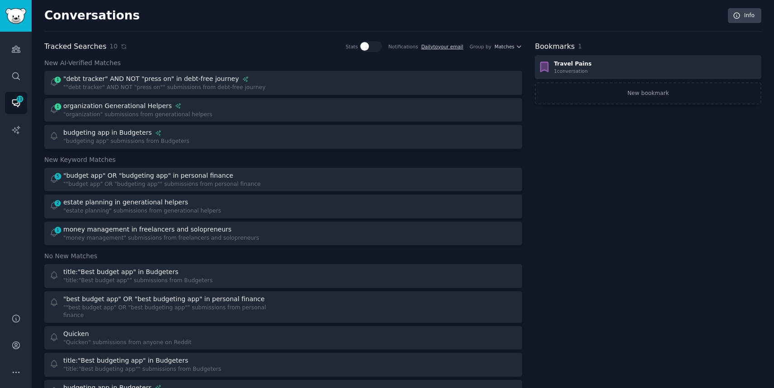
scroll to position [52, 0]
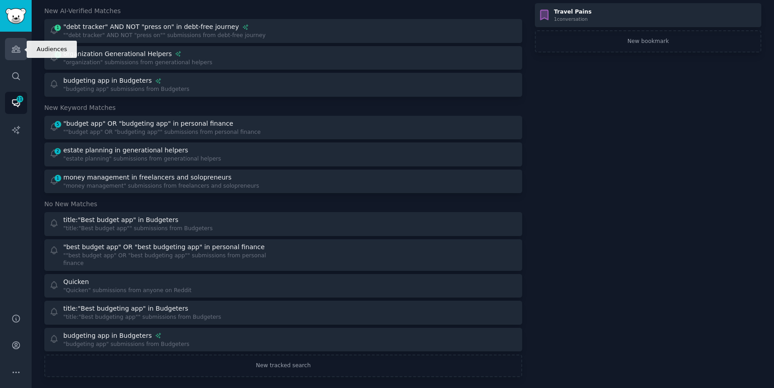
click at [16, 46] on icon "Sidebar" at bounding box center [16, 49] width 8 height 6
